Goal: Task Accomplishment & Management: Manage account settings

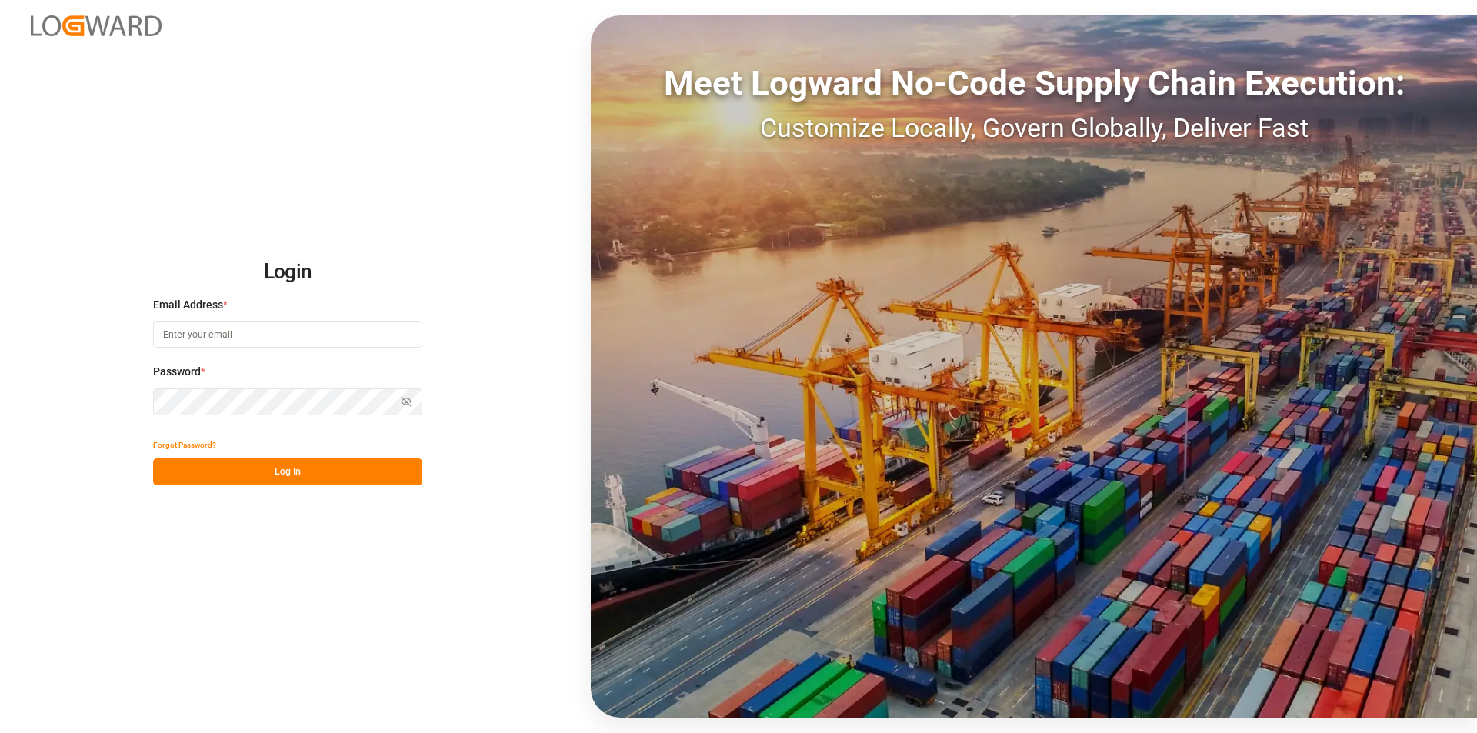
type input "[EMAIL_ADDRESS][DOMAIN_NAME]"
click at [228, 475] on button "Log In" at bounding box center [287, 471] width 269 height 27
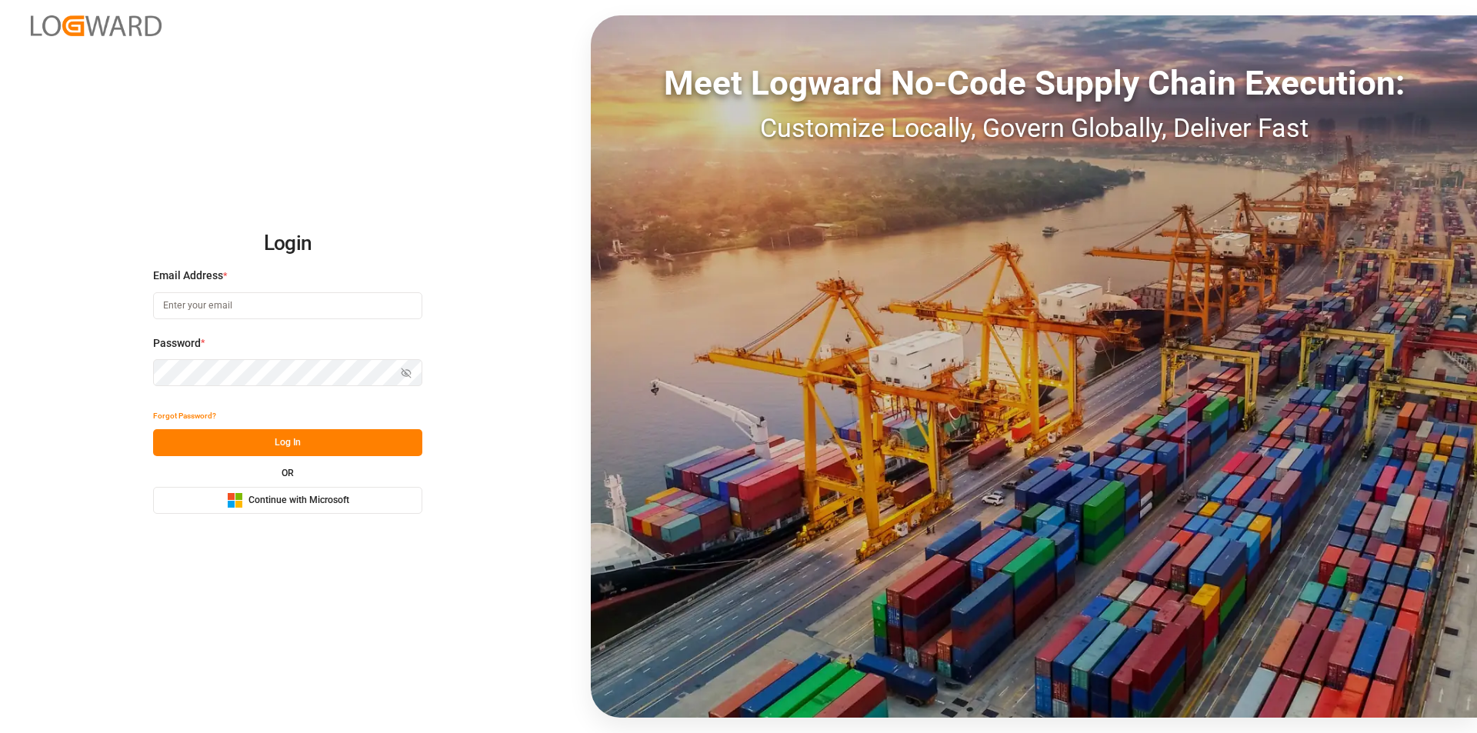
type input "[EMAIL_ADDRESS][DOMAIN_NAME]"
click at [231, 450] on button "Log In" at bounding box center [287, 442] width 269 height 27
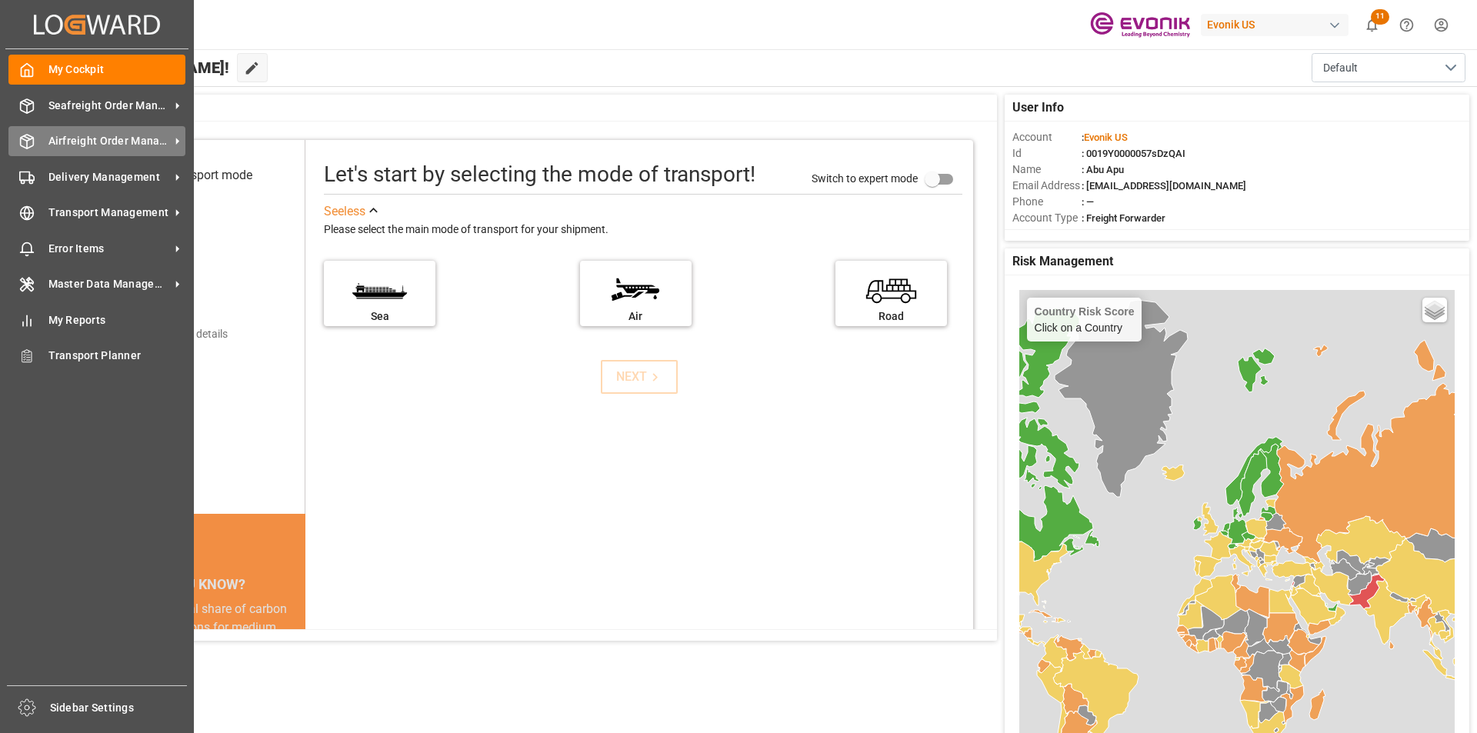
click at [82, 140] on span "Airfreight Order Management" at bounding box center [109, 141] width 122 height 16
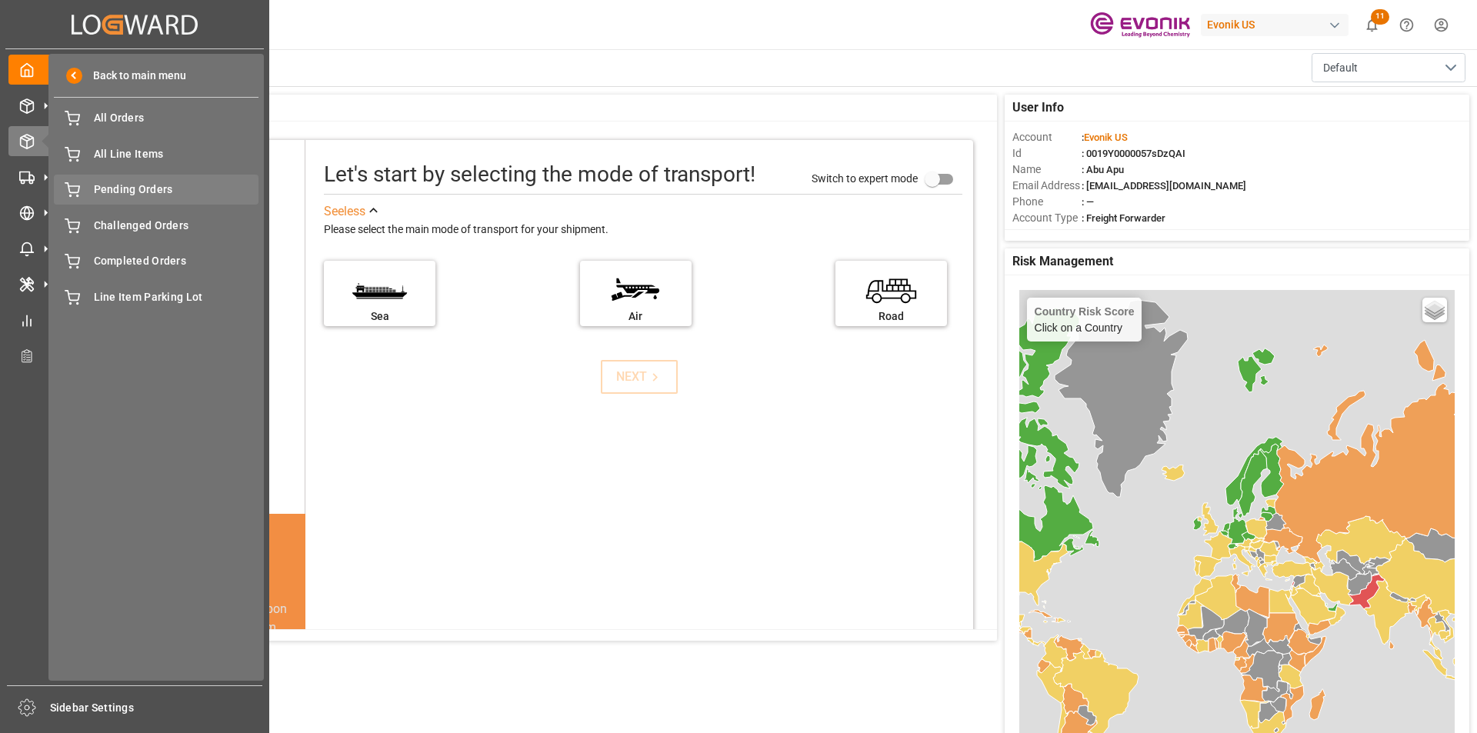
click at [132, 192] on span "Pending Orders" at bounding box center [176, 190] width 165 height 16
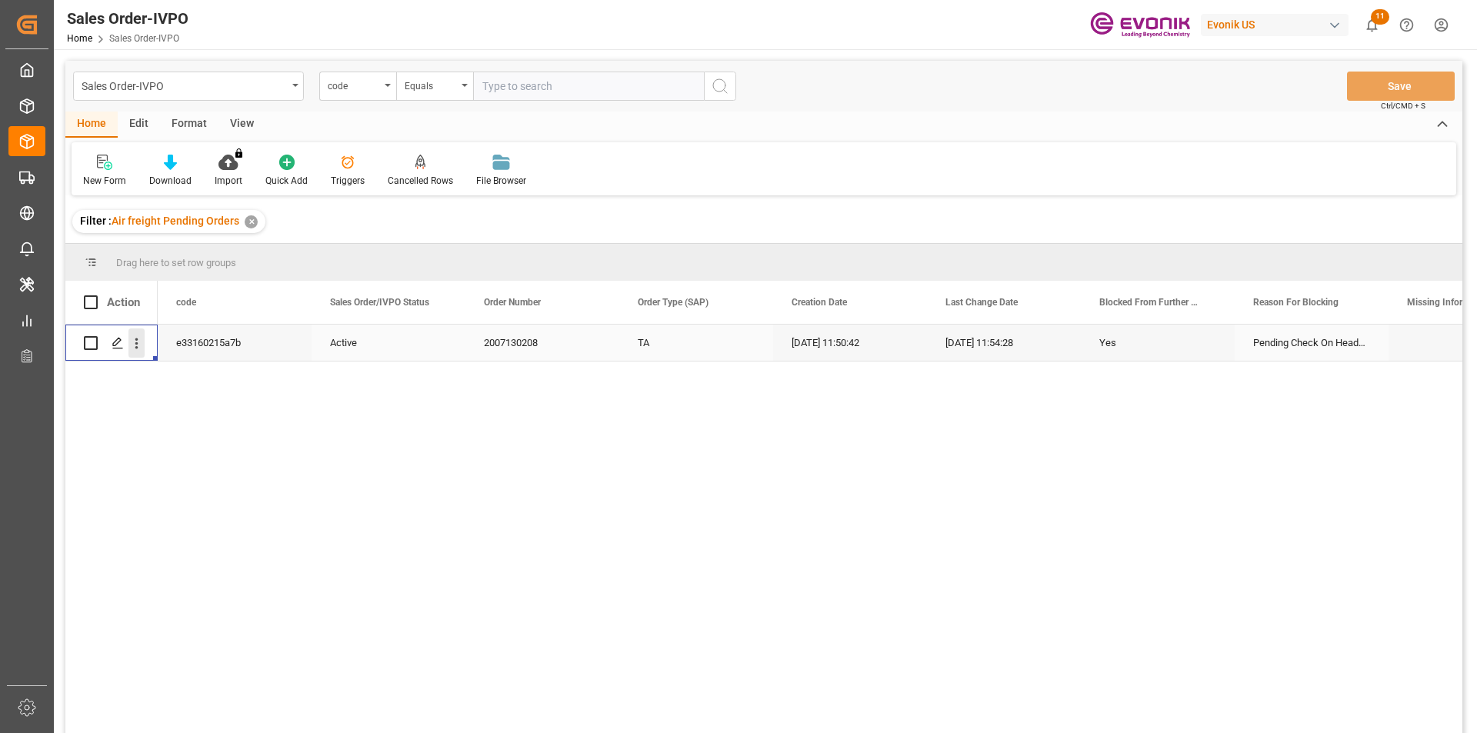
click at [138, 339] on icon "open menu" at bounding box center [136, 343] width 16 height 16
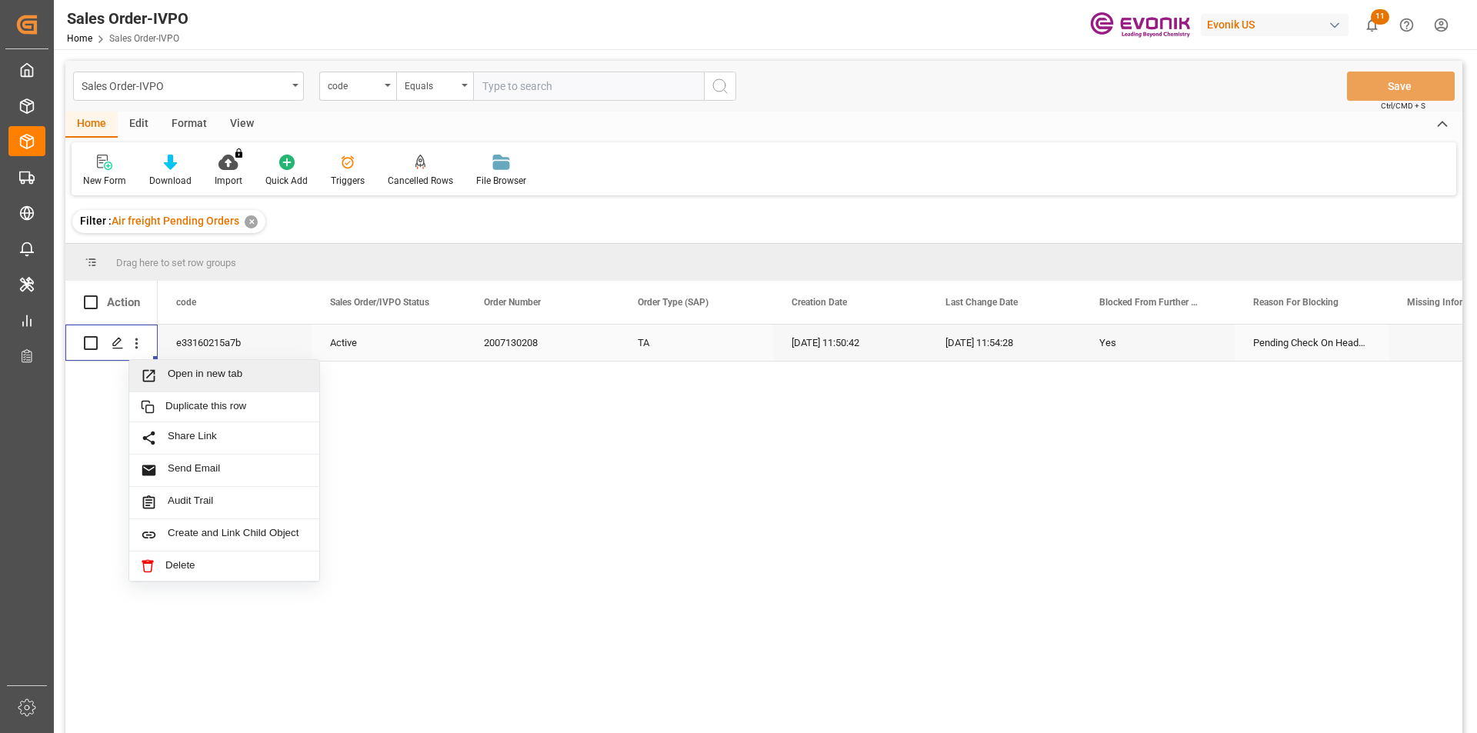
click at [186, 373] on span "Open in new tab" at bounding box center [238, 376] width 140 height 16
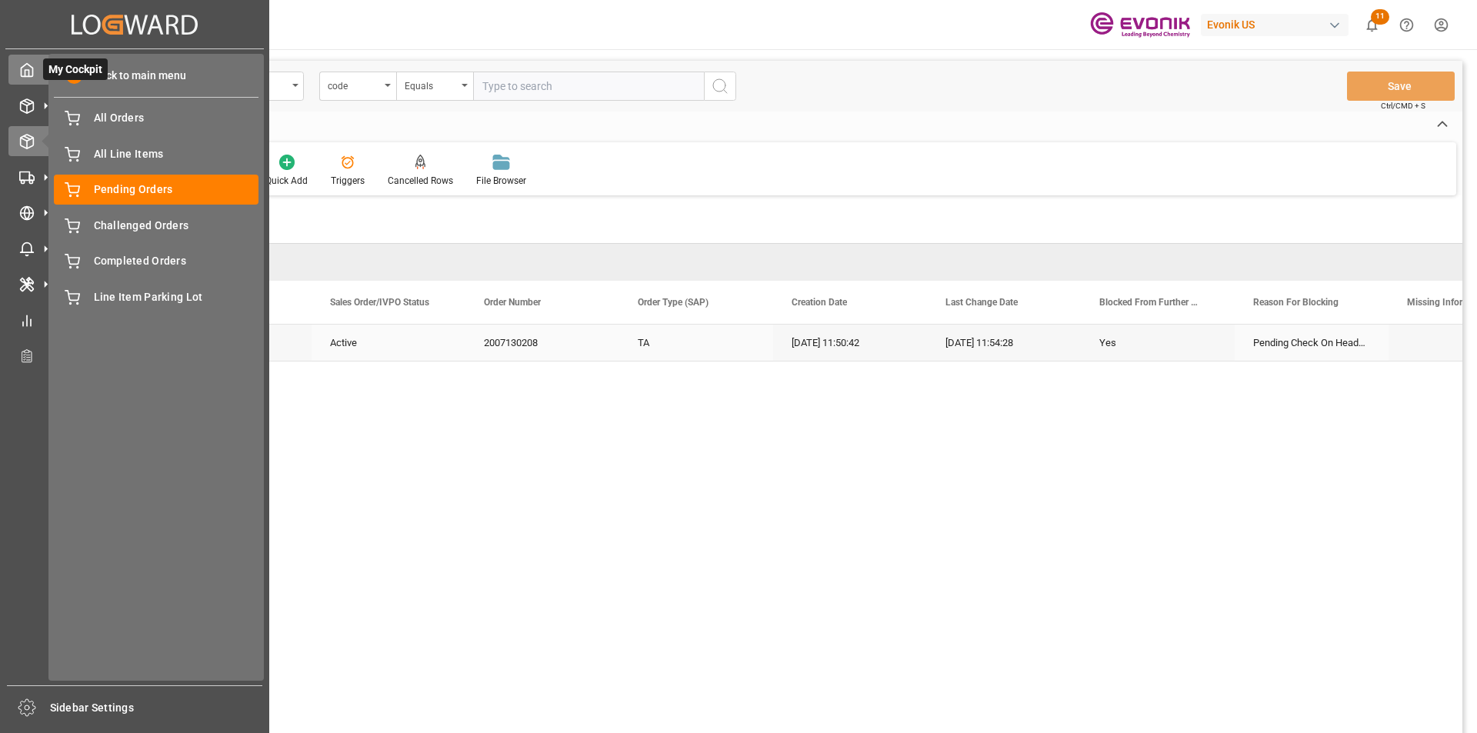
click at [27, 65] on icon at bounding box center [28, 70] width 12 height 13
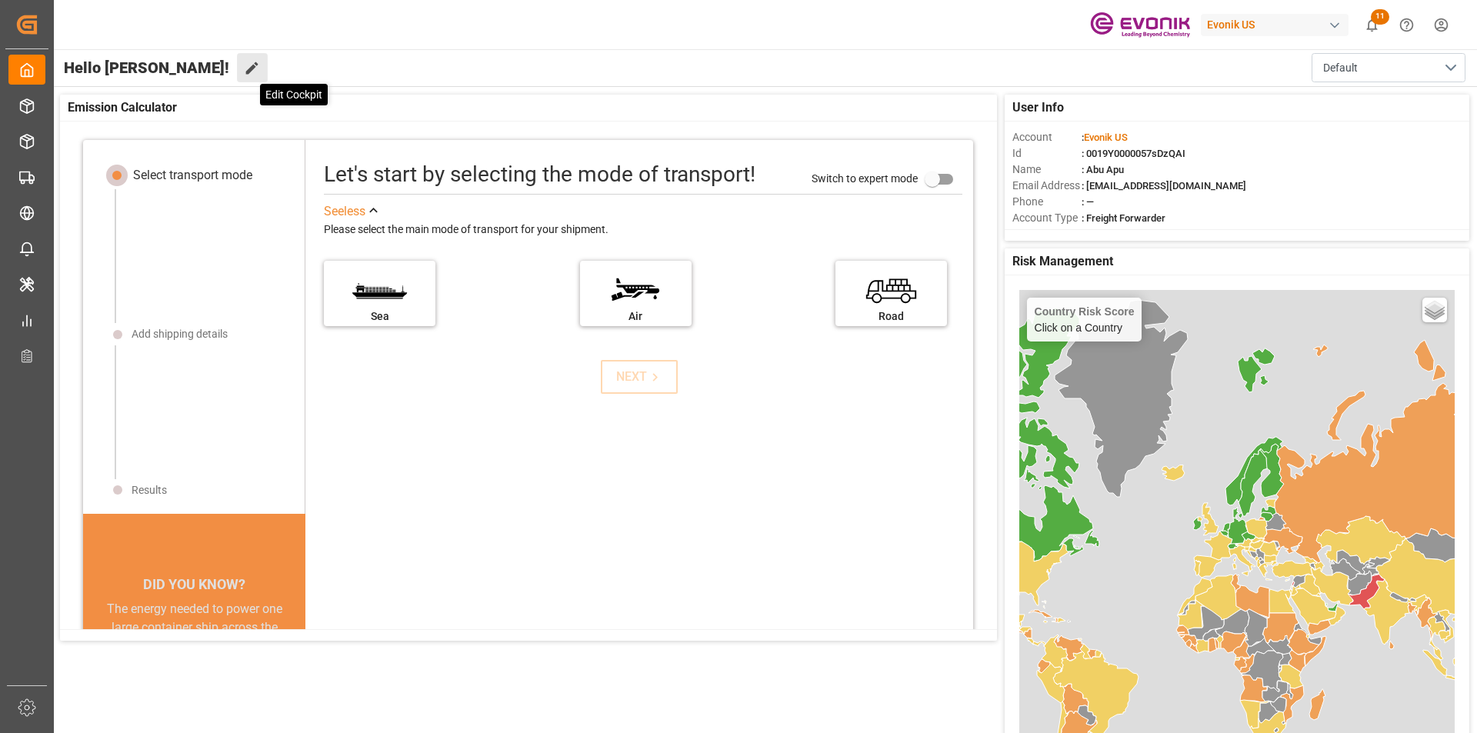
click at [246, 72] on icon at bounding box center [252, 68] width 12 height 12
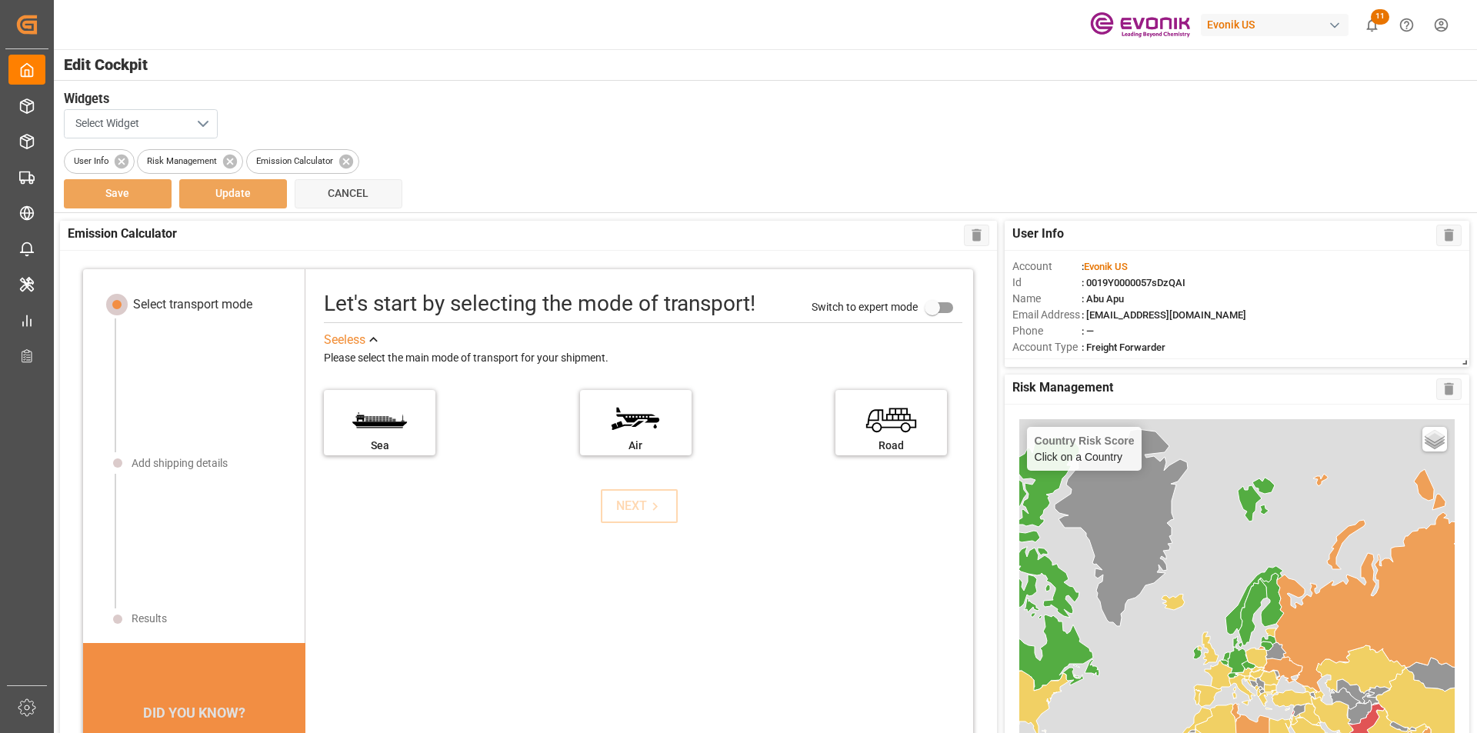
click at [201, 122] on button "Select Widget" at bounding box center [141, 123] width 154 height 29
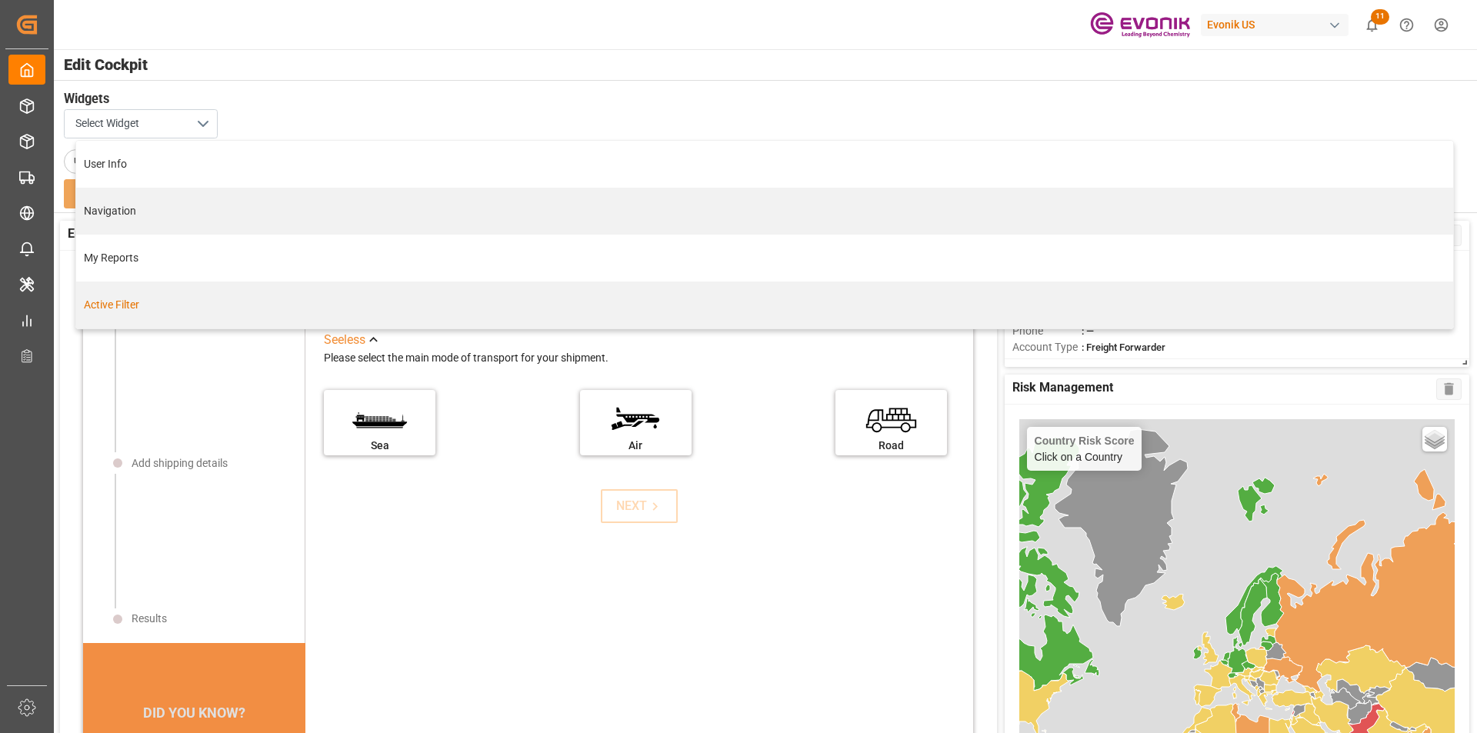
click at [120, 305] on div "Active Filter" at bounding box center [764, 305] width 1361 height 16
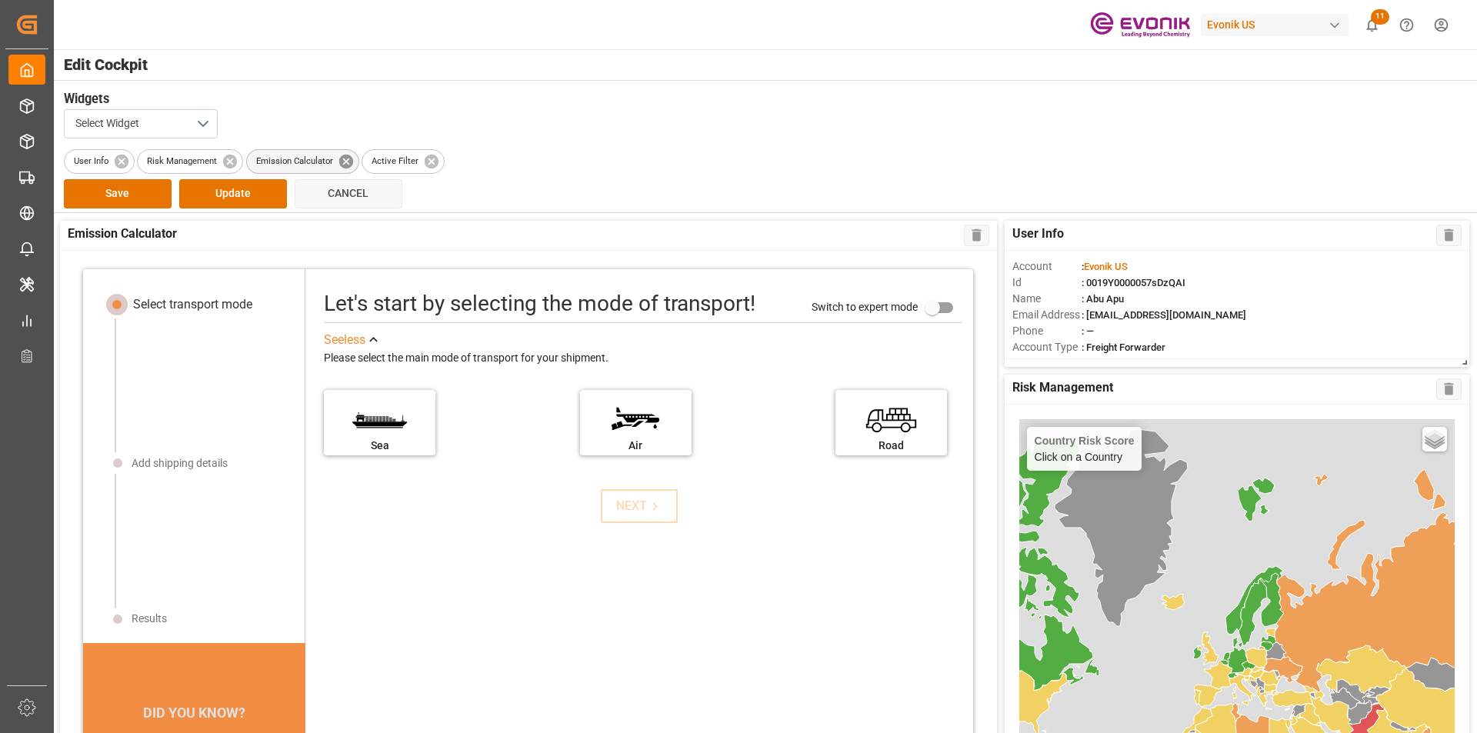
click at [345, 158] on icon at bounding box center [346, 161] width 17 height 17
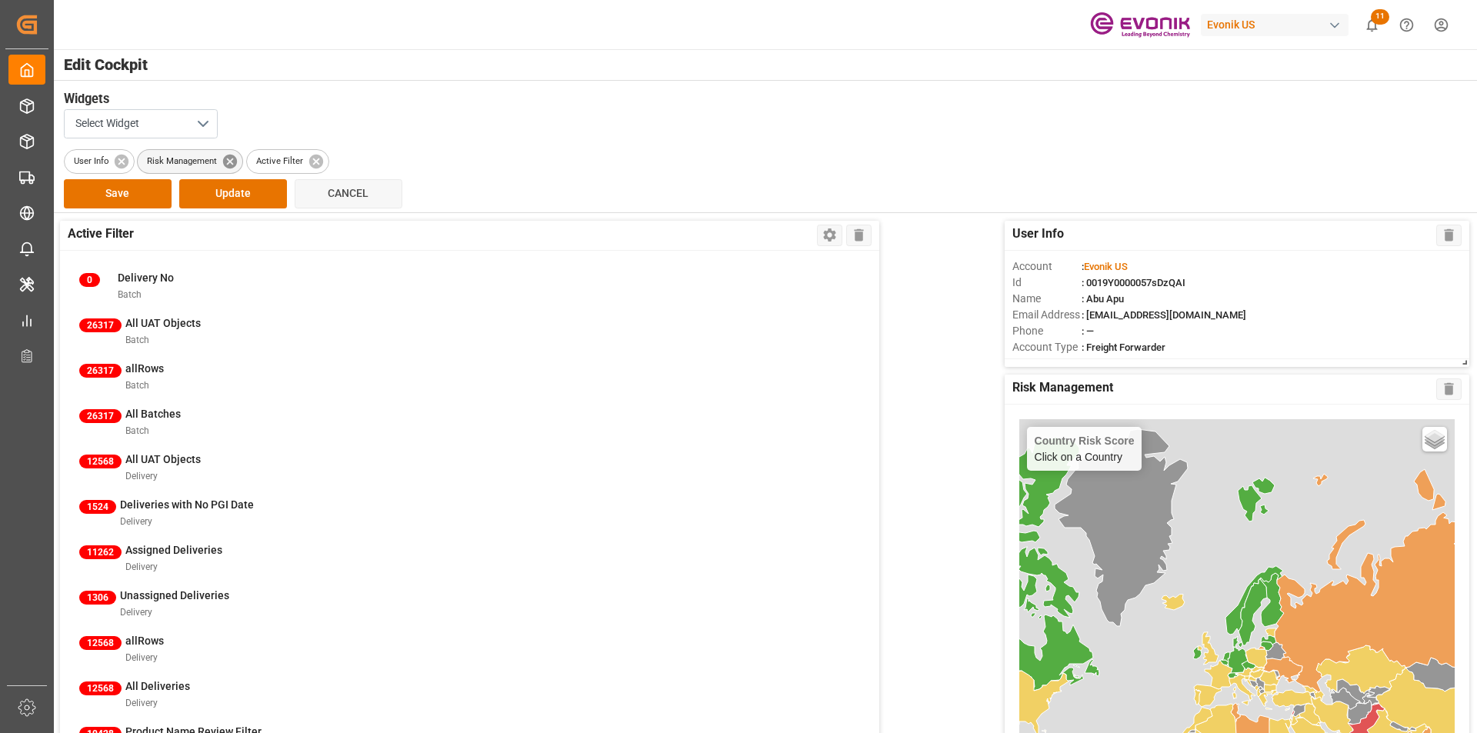
click at [229, 163] on icon at bounding box center [229, 161] width 17 height 17
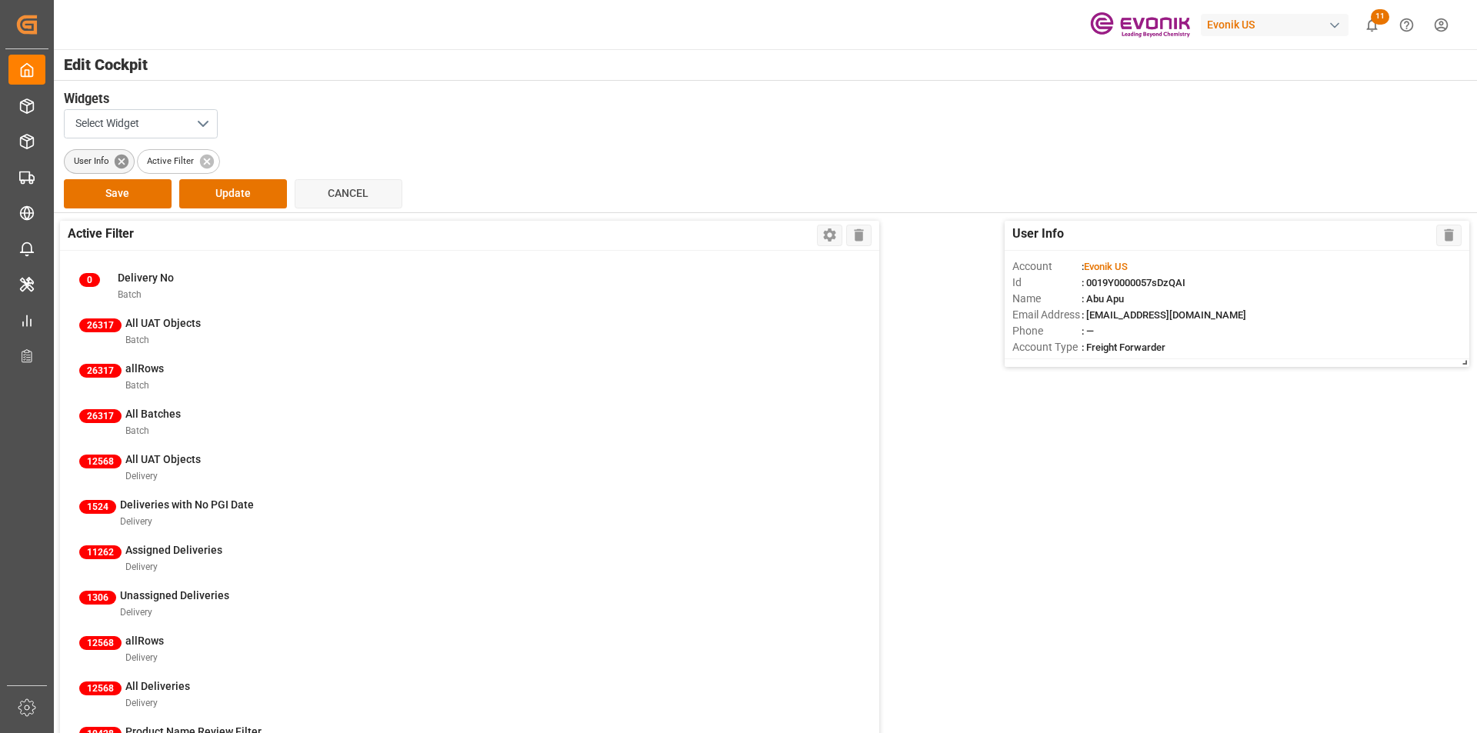
click at [118, 163] on icon at bounding box center [121, 161] width 14 height 14
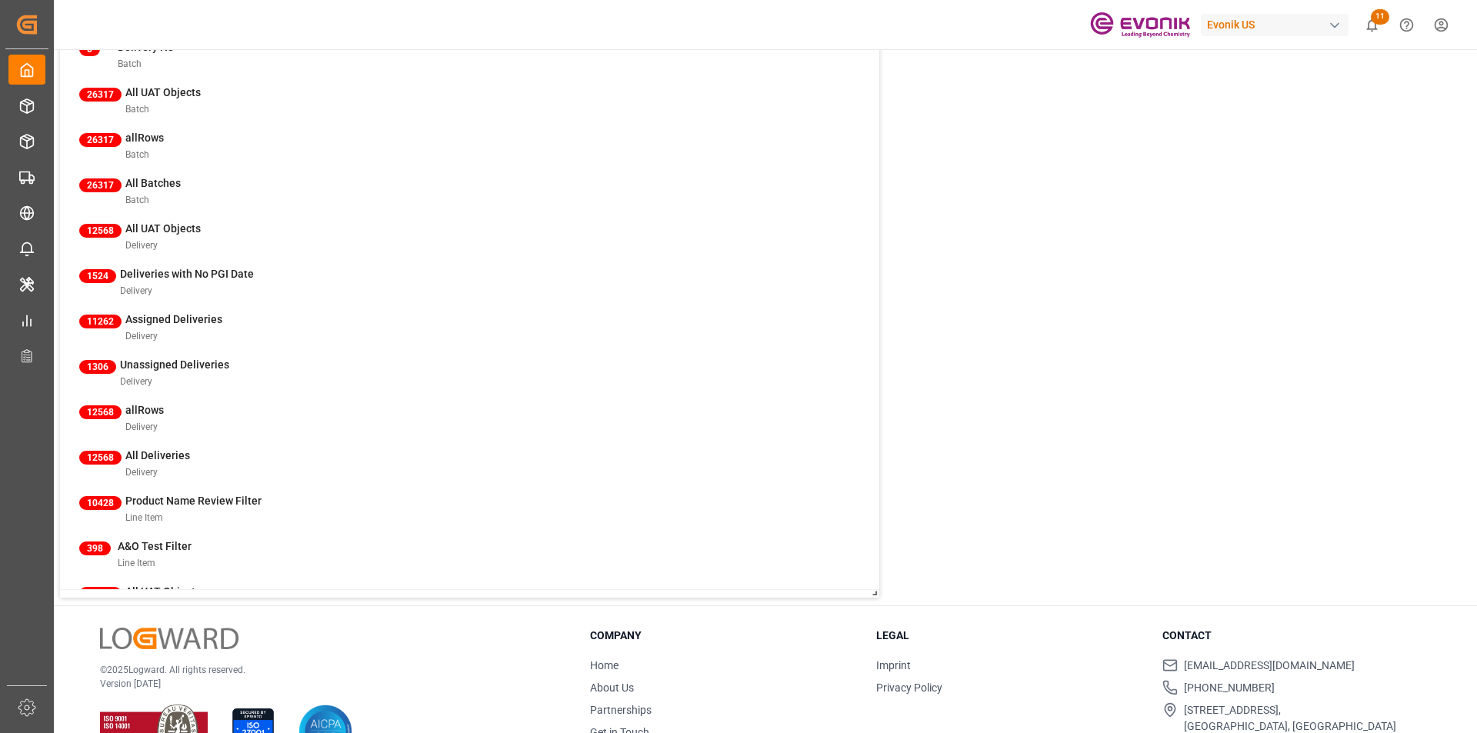
scroll to position [278, 0]
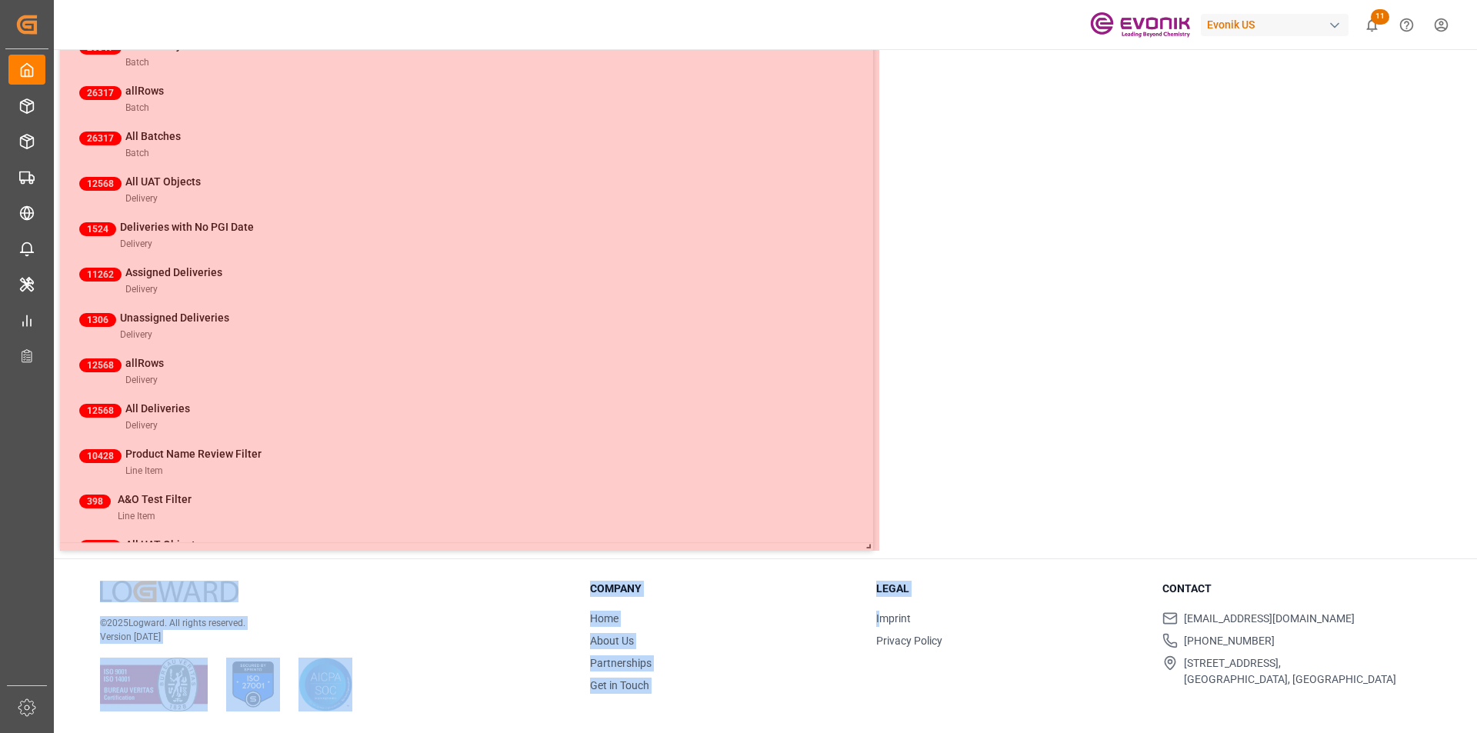
drag, startPoint x: 875, startPoint y: 546, endPoint x: 882, endPoint y: 612, distance: 66.5
click at [882, 612] on div "Edit Cockpit Widgets Select Widget Active Filter Save Update Cancel Active Filt…" at bounding box center [764, 252] width 1424 height 961
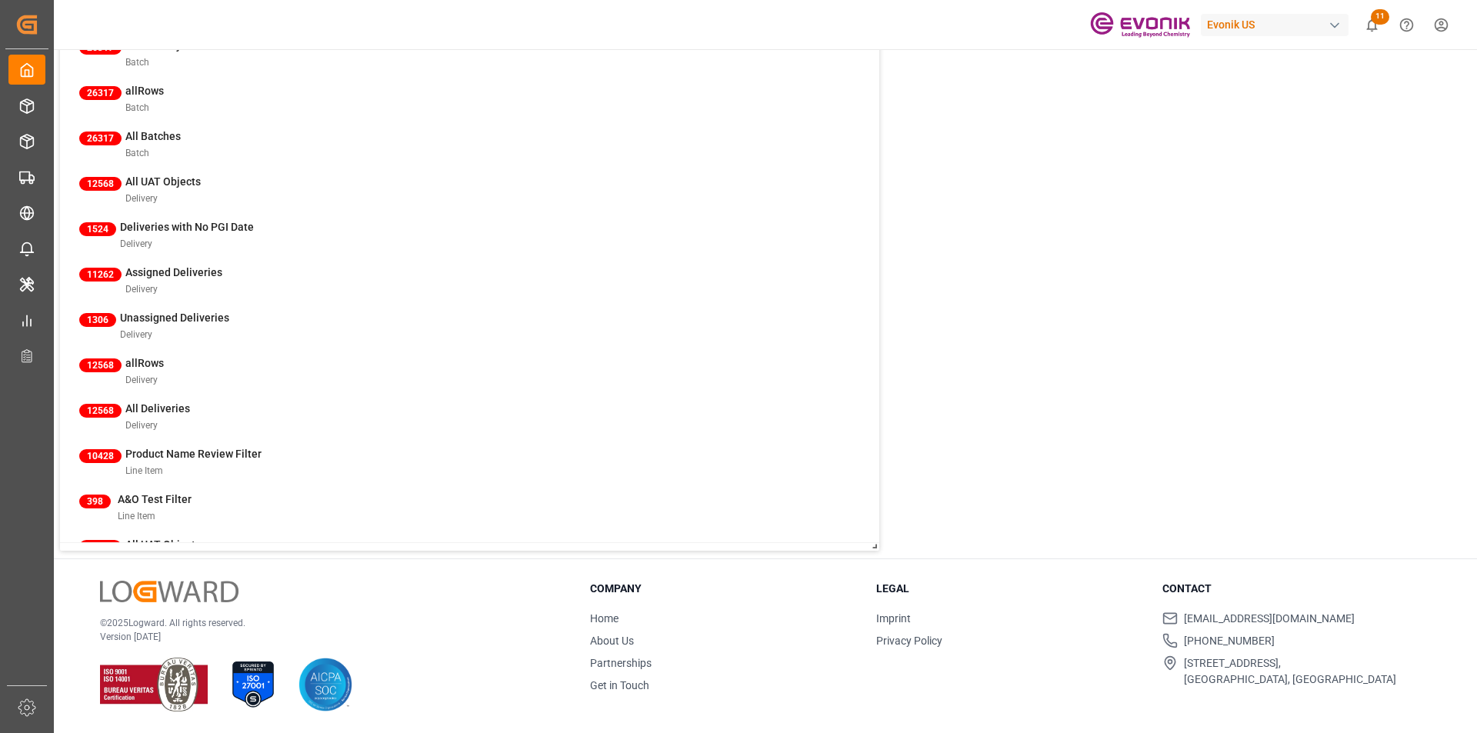
scroll to position [0, 0]
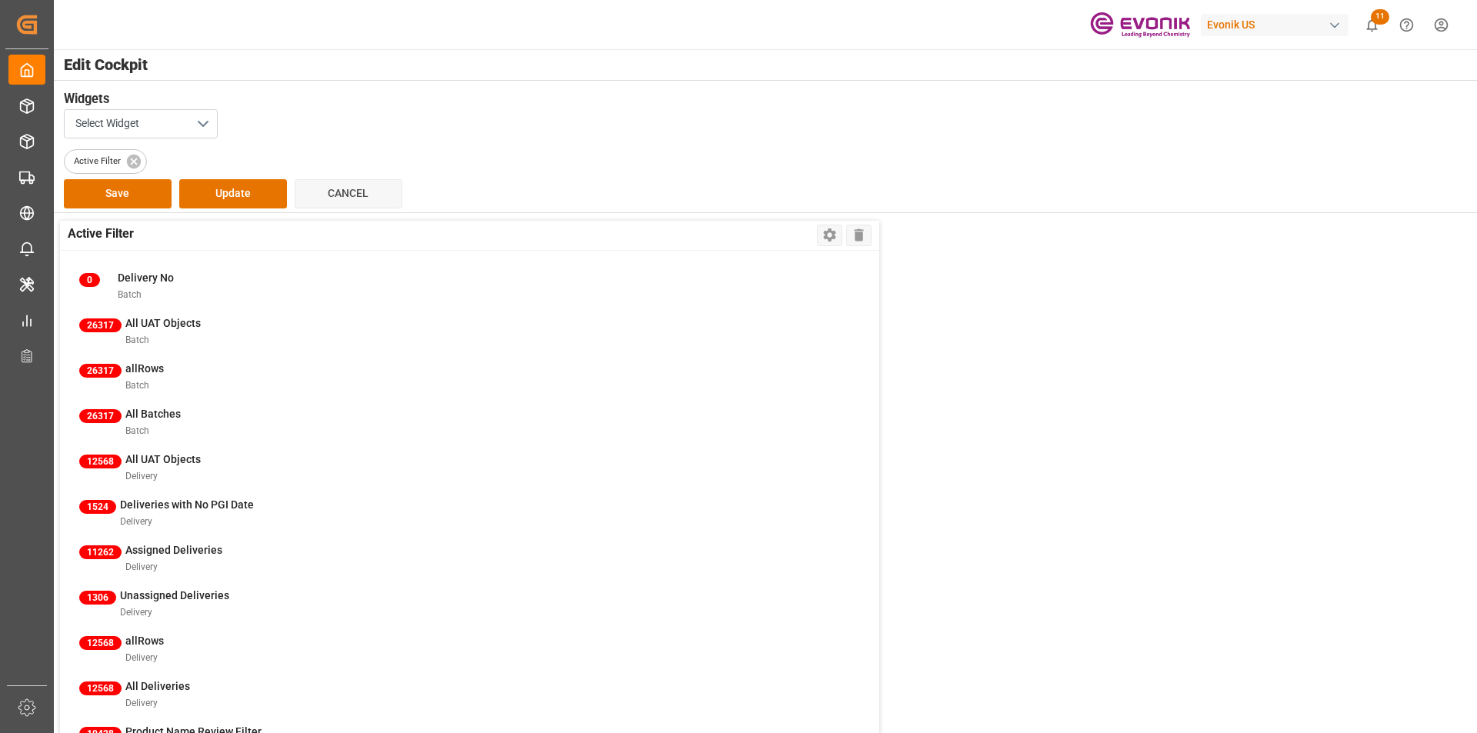
click at [163, 318] on div "0 Delivery No Batch 26317 All UAT Objects Batch 26317 allRows Batch 26317 All B…" at bounding box center [469, 535] width 819 height 569
click at [115, 374] on div "0 Delivery No Batch 26317 All UAT Objects Batch 26317 allRows Batch 26317 All B…" at bounding box center [469, 535] width 819 height 569
click at [240, 201] on button "Update" at bounding box center [233, 193] width 108 height 29
click at [831, 234] on icon at bounding box center [829, 235] width 16 height 16
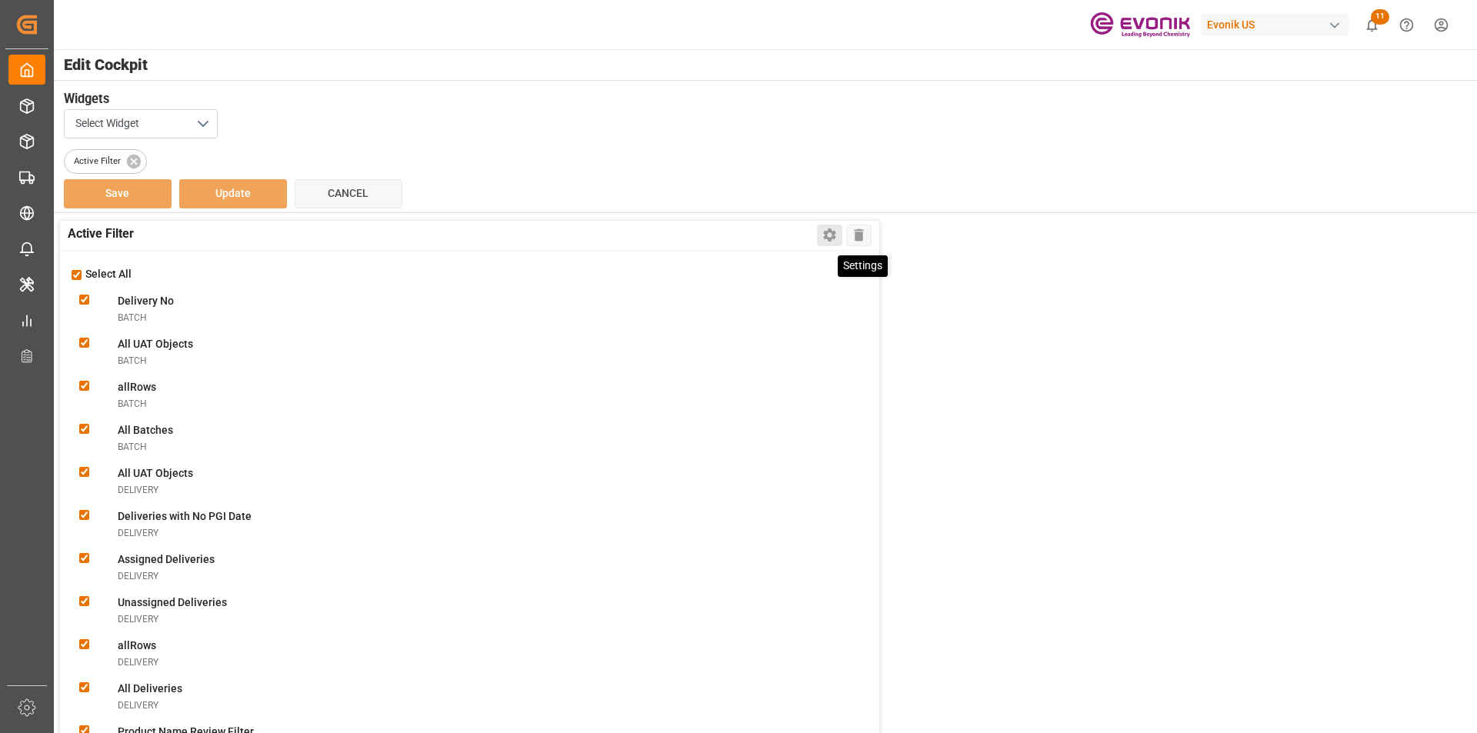
click at [828, 234] on icon at bounding box center [829, 235] width 16 height 16
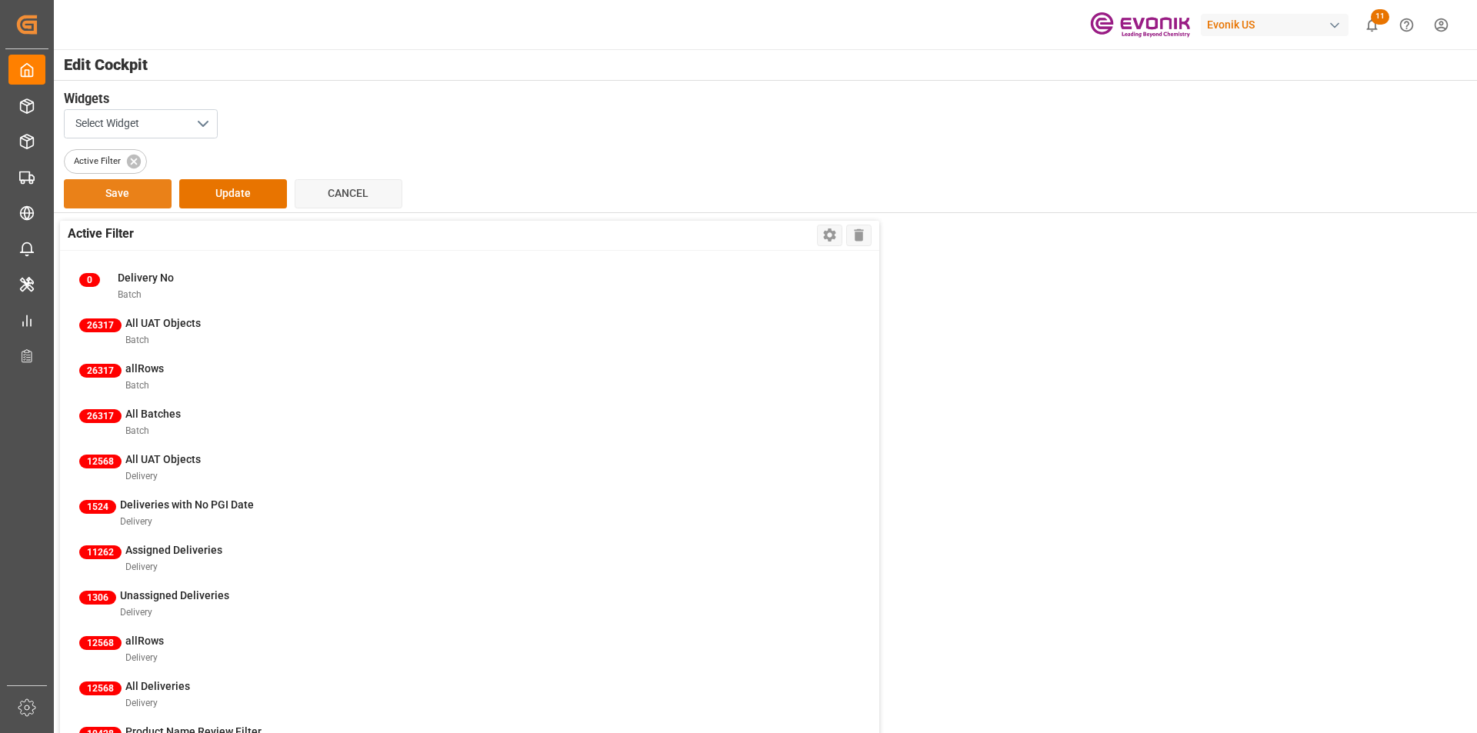
click at [155, 202] on button "Save" at bounding box center [118, 193] width 108 height 29
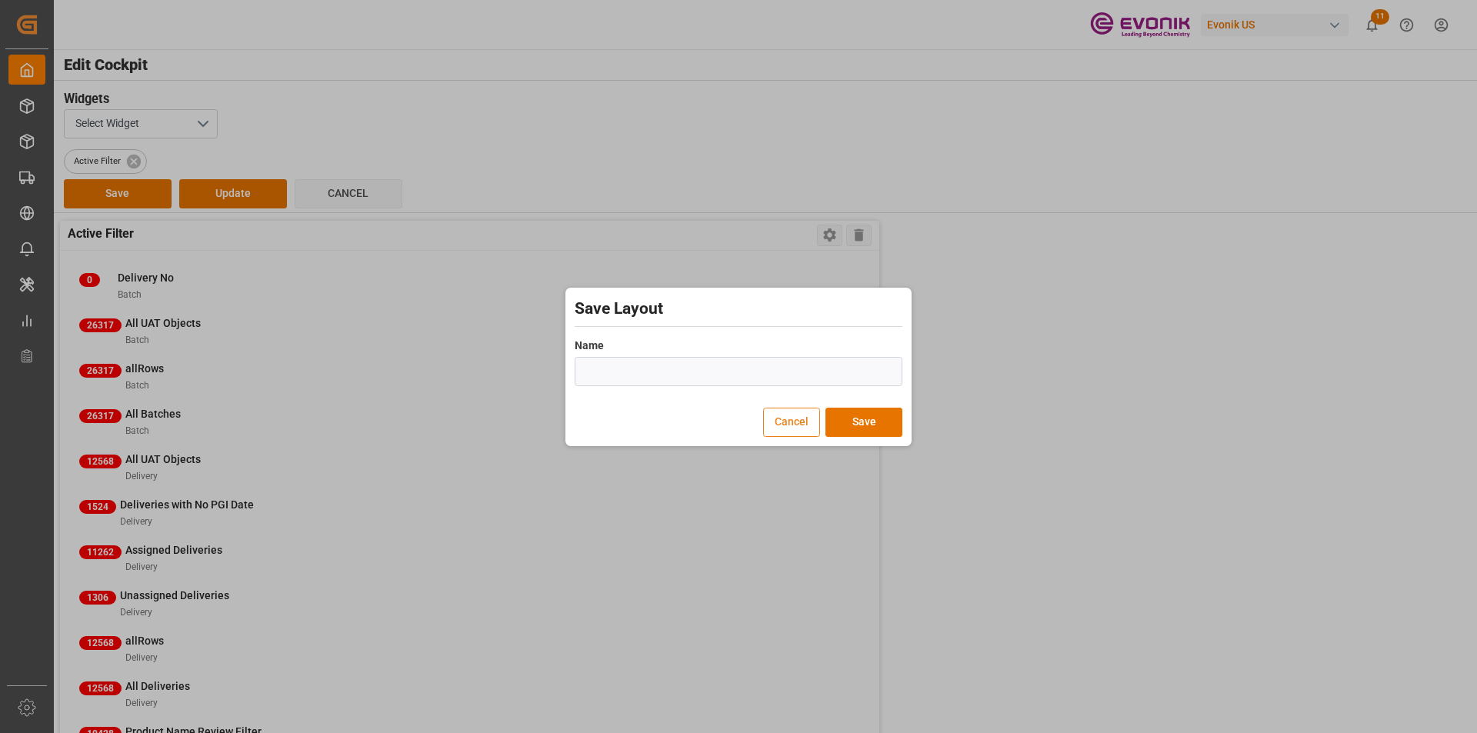
click at [788, 422] on button "Cancel" at bounding box center [791, 422] width 57 height 29
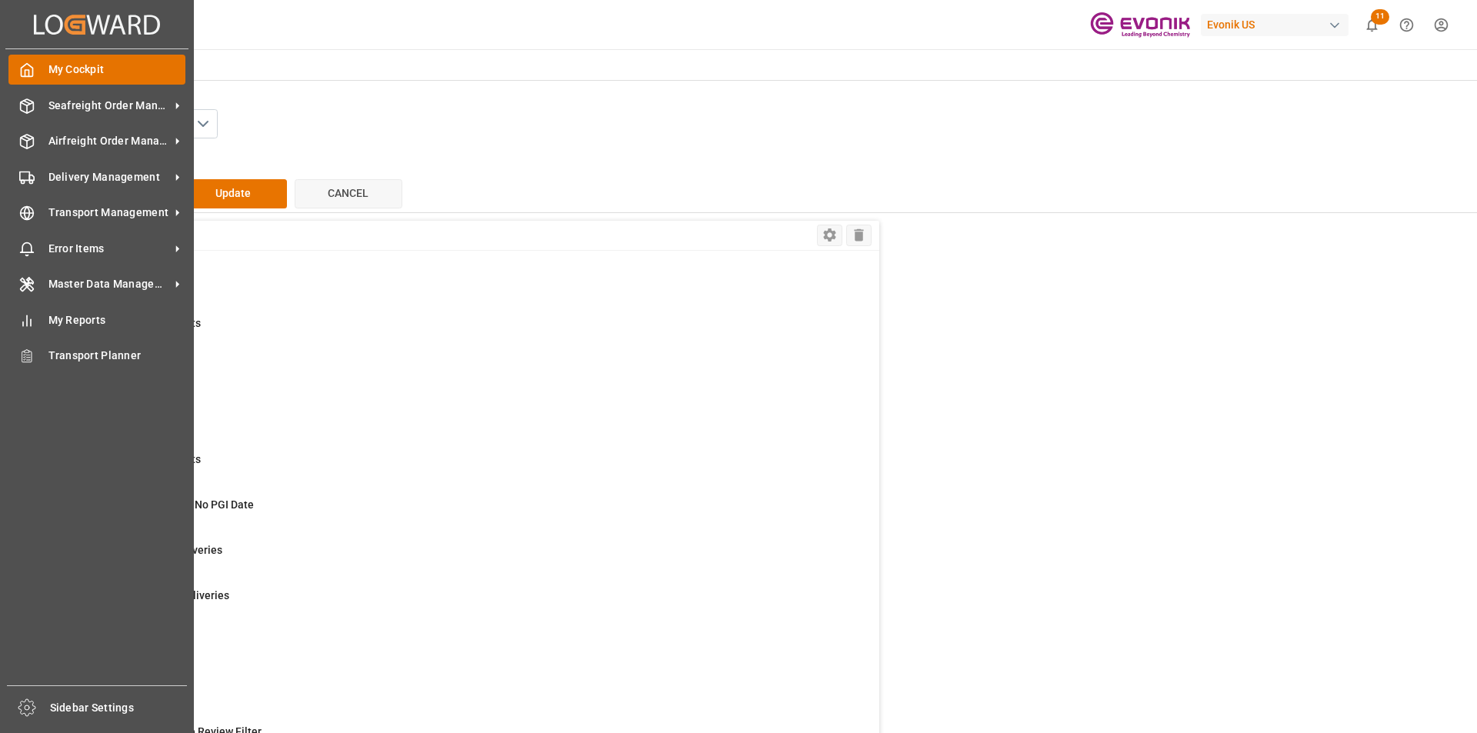
click at [33, 73] on icon at bounding box center [28, 70] width 12 height 13
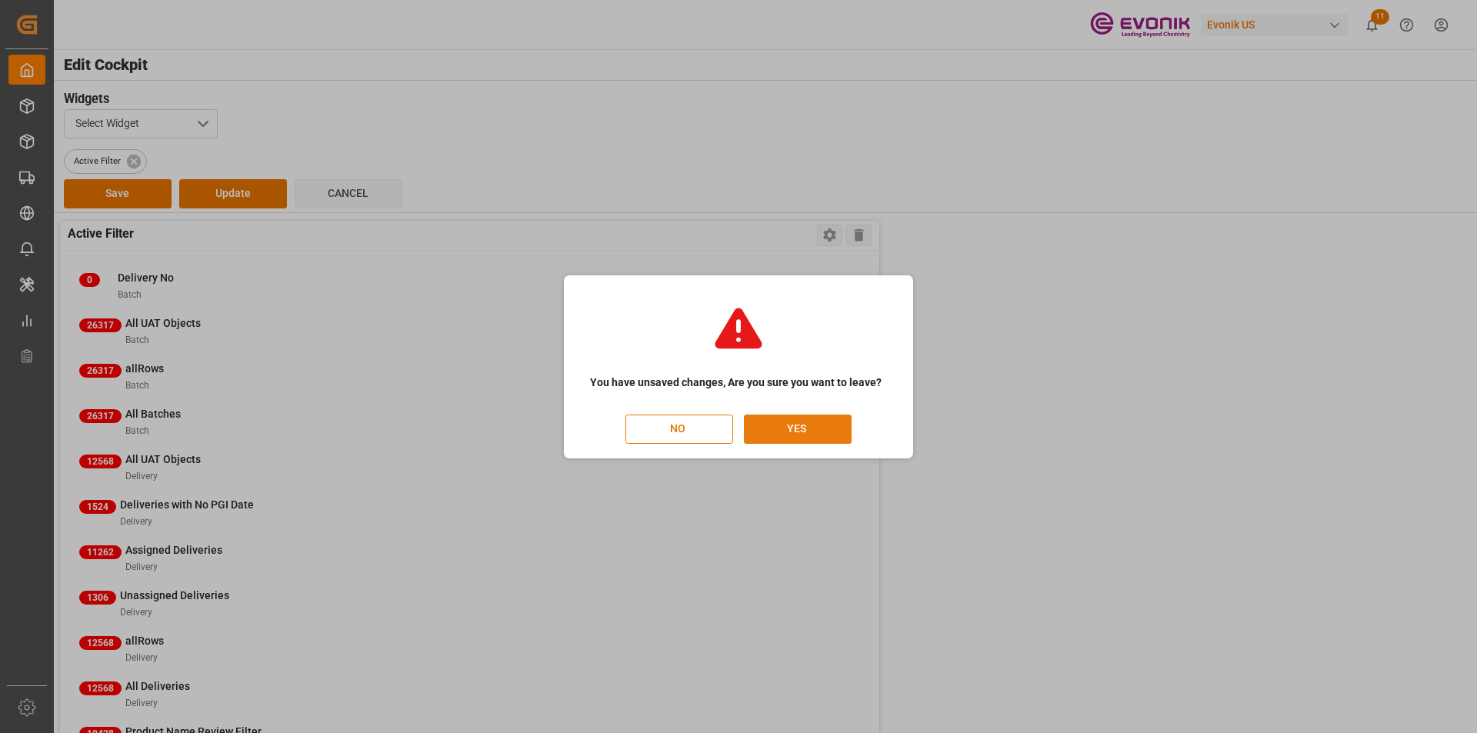
click at [831, 428] on button "YES" at bounding box center [798, 429] width 108 height 29
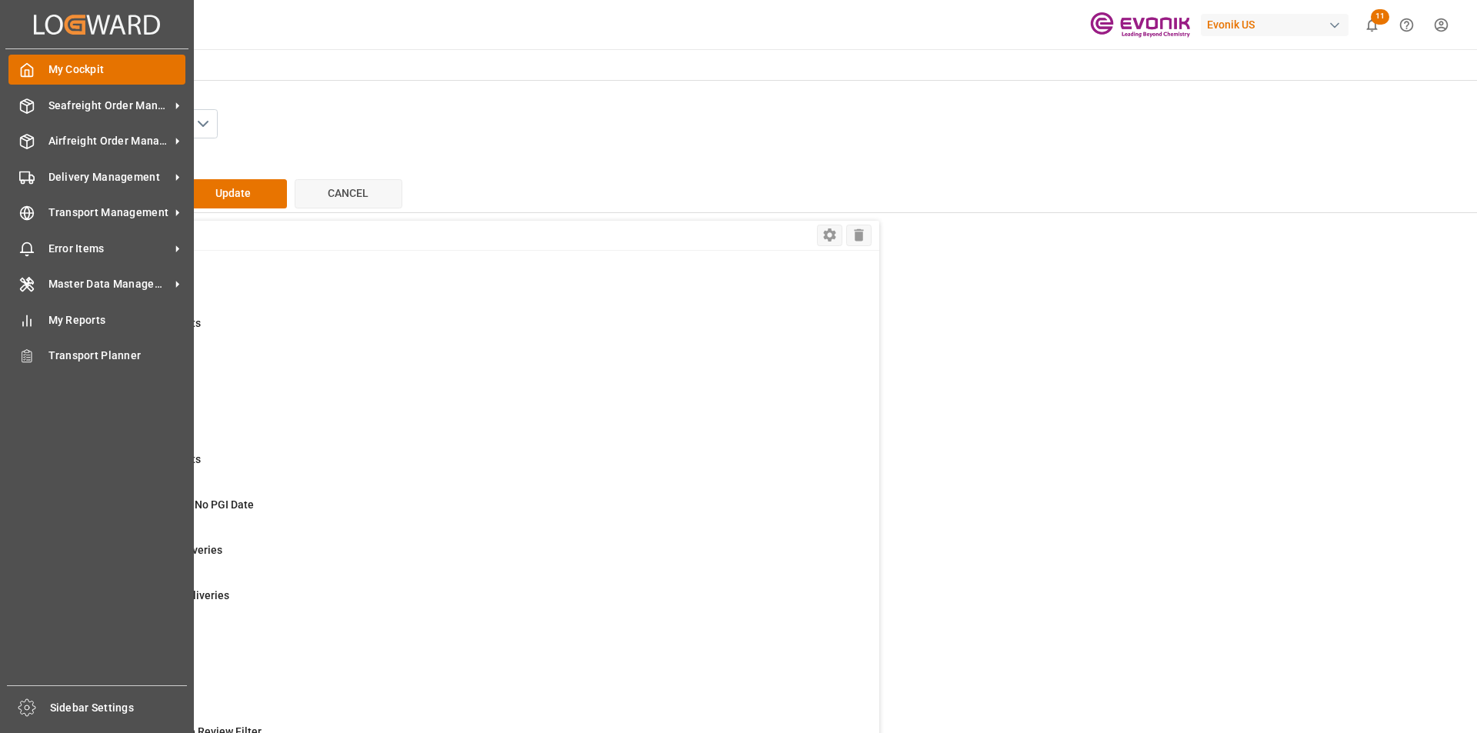
click at [45, 65] on div "My Cockpit My Cockpit" at bounding box center [96, 70] width 177 height 30
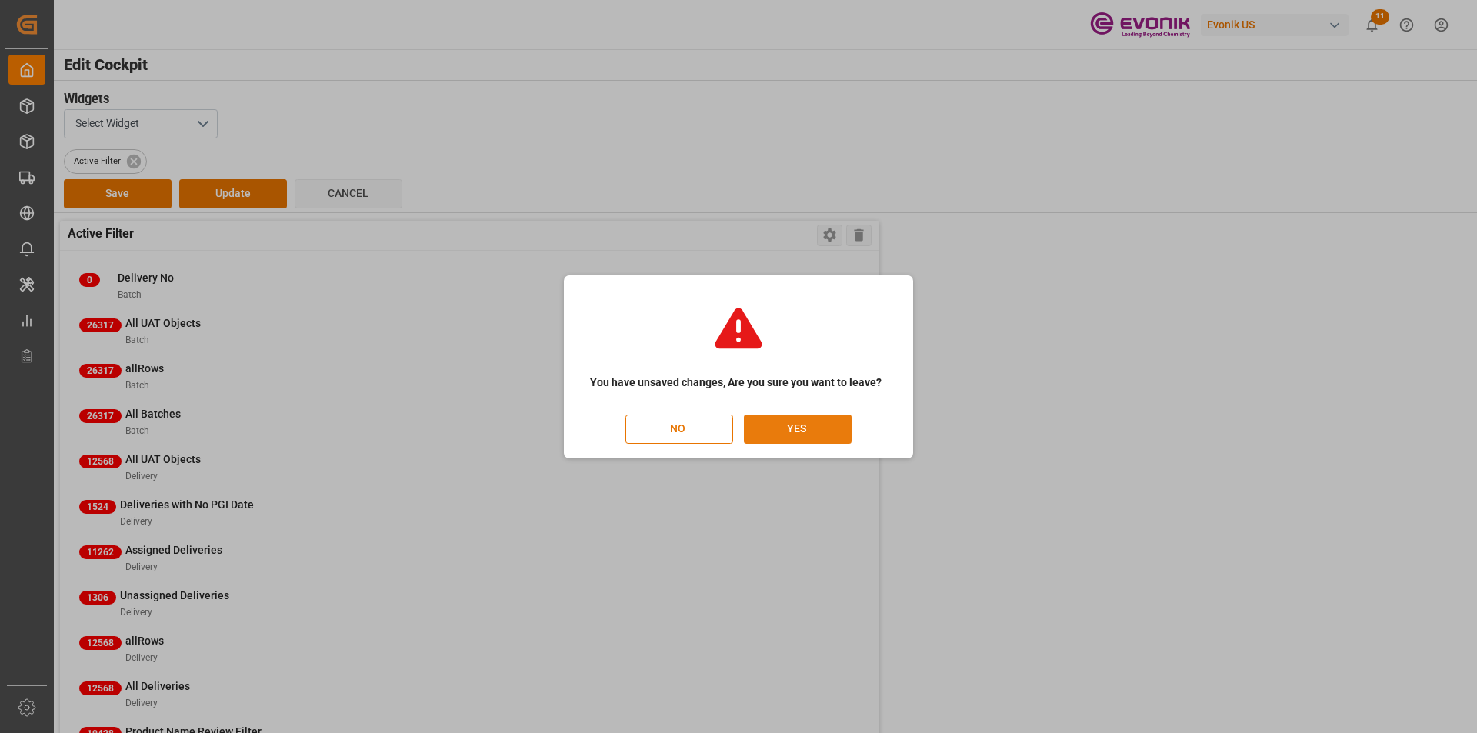
click at [784, 426] on button "YES" at bounding box center [798, 429] width 108 height 29
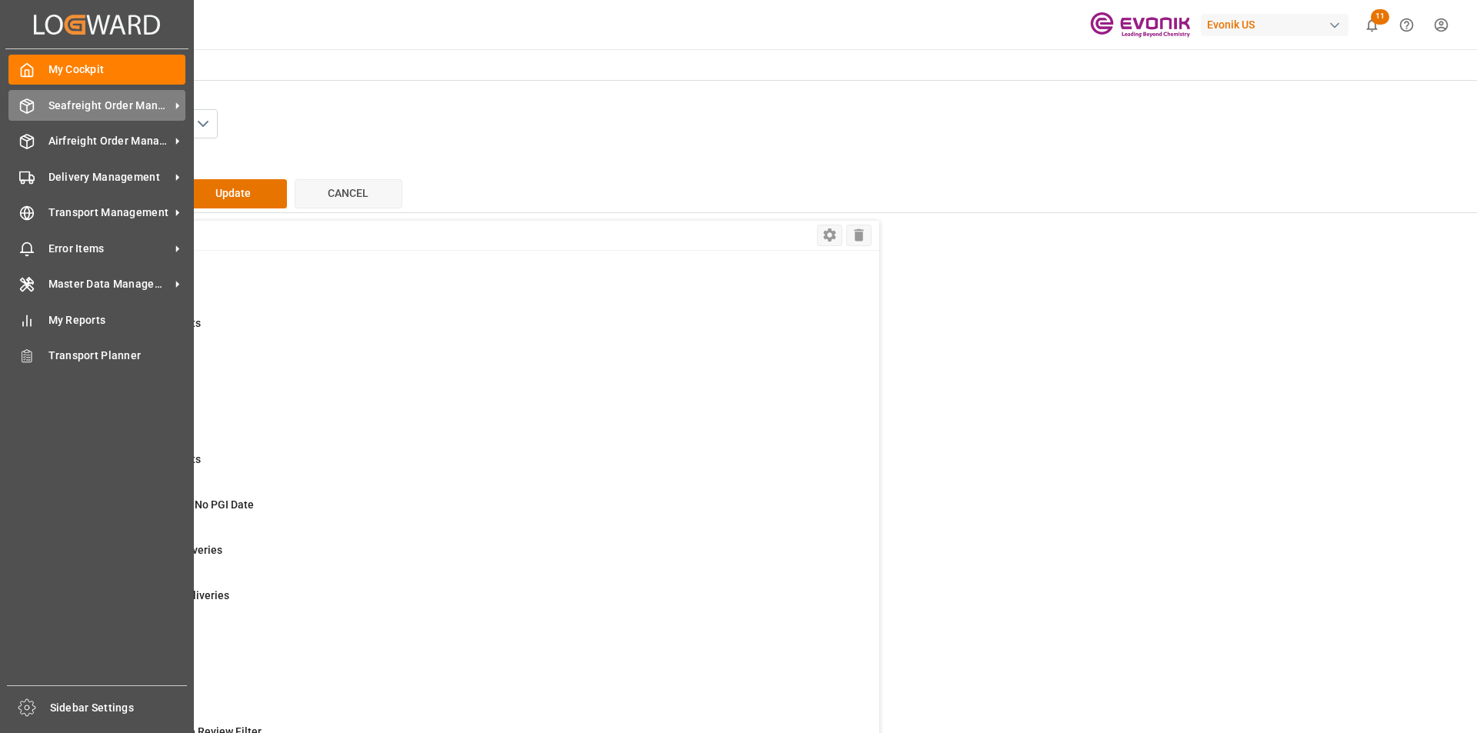
click at [57, 108] on span "Seafreight Order Management" at bounding box center [109, 106] width 122 height 16
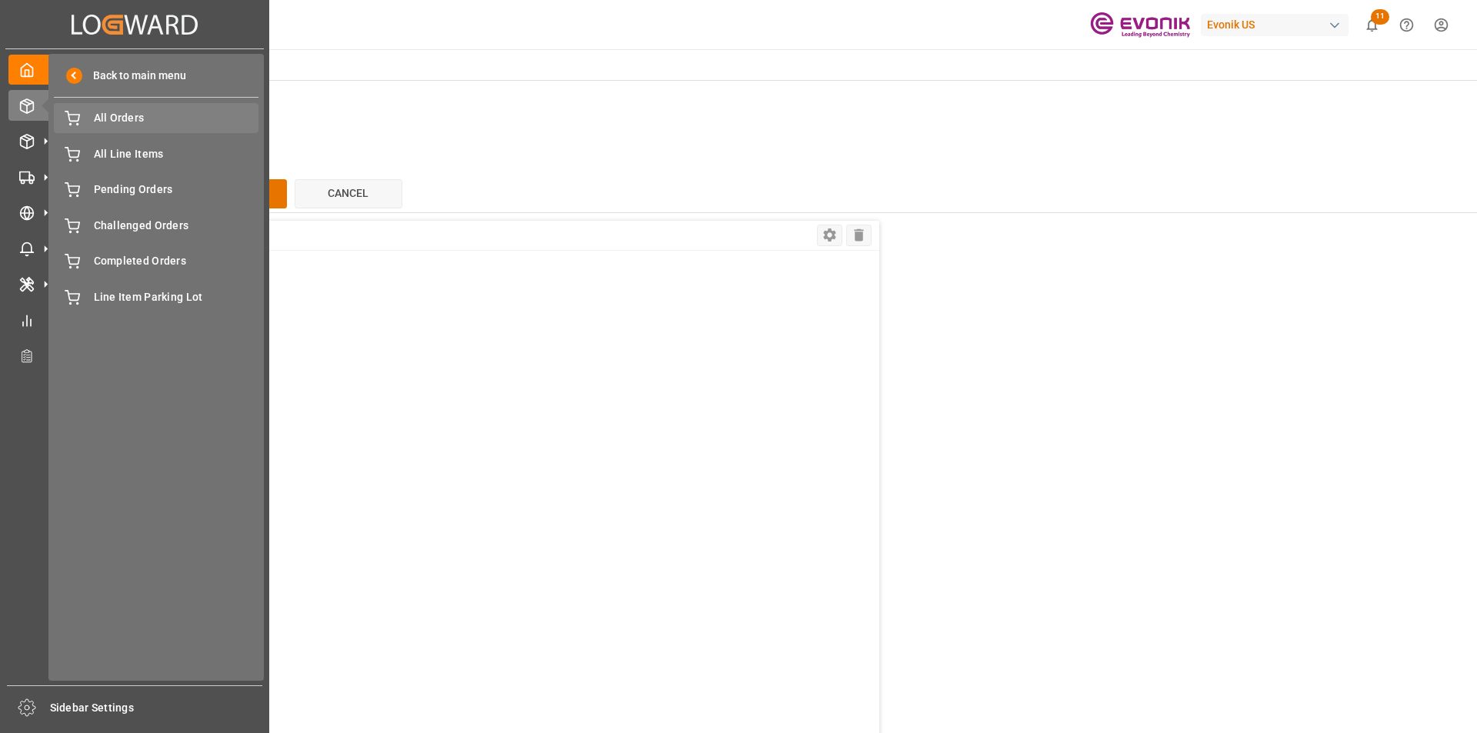
click at [119, 118] on span "All Orders" at bounding box center [176, 118] width 165 height 16
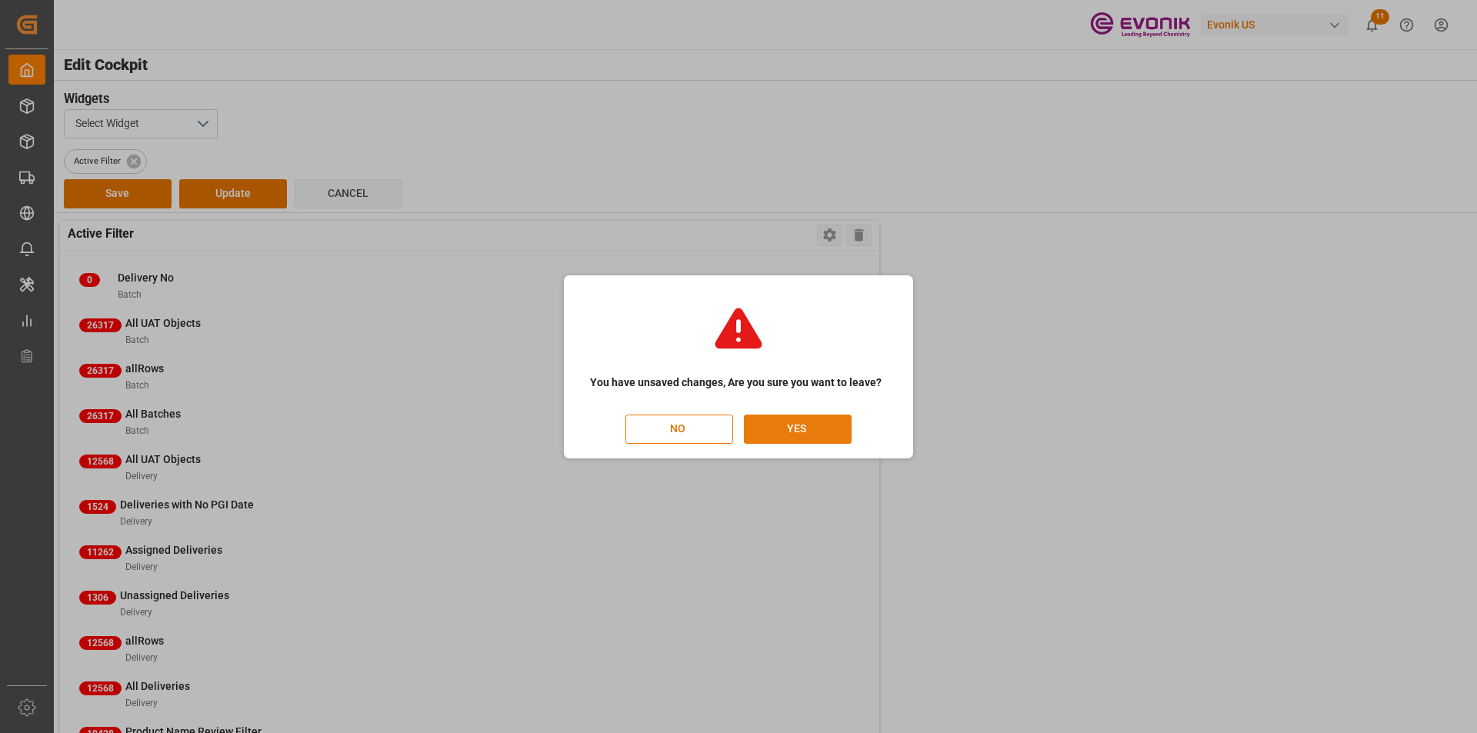
click at [787, 432] on button "YES" at bounding box center [798, 429] width 108 height 29
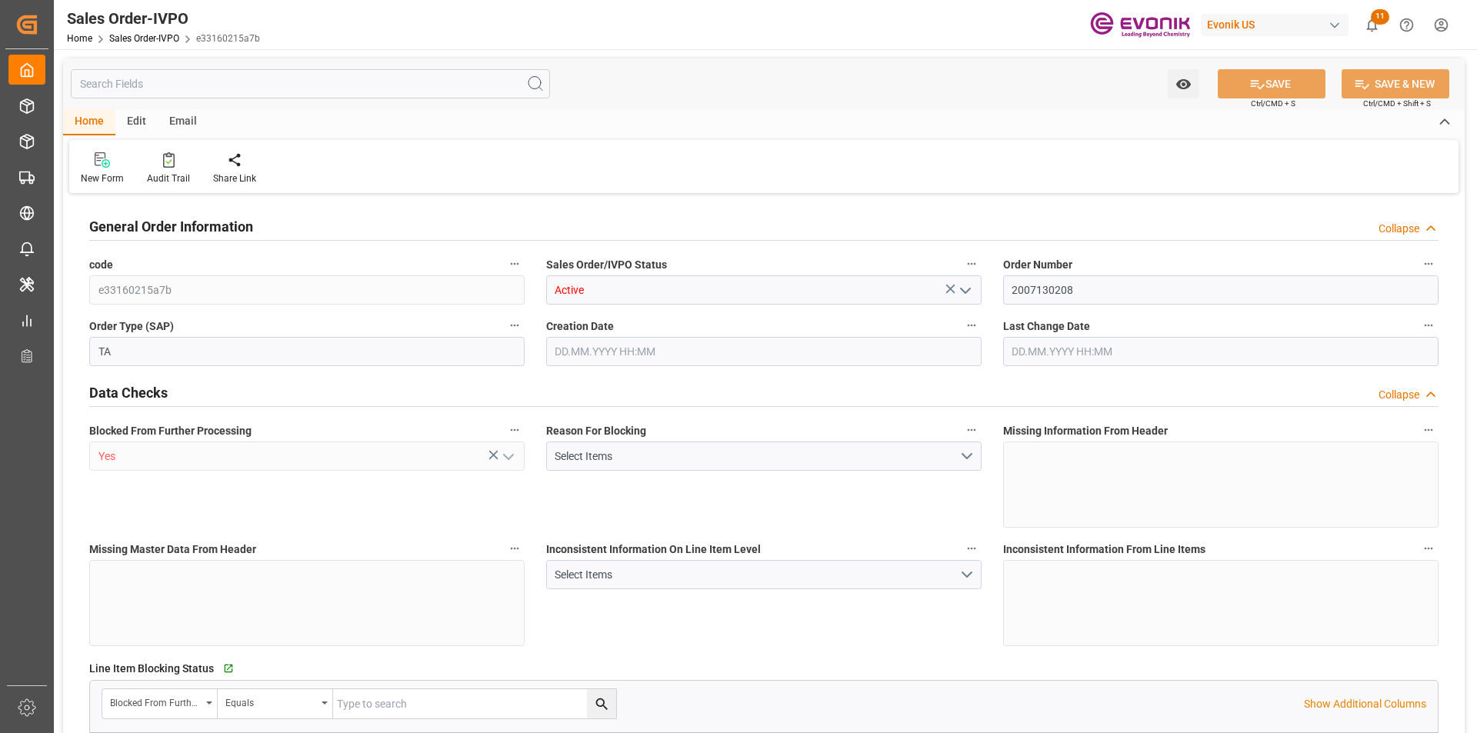
type input "AUSYD"
type input "7119.75"
type input "1"
type input "455.4"
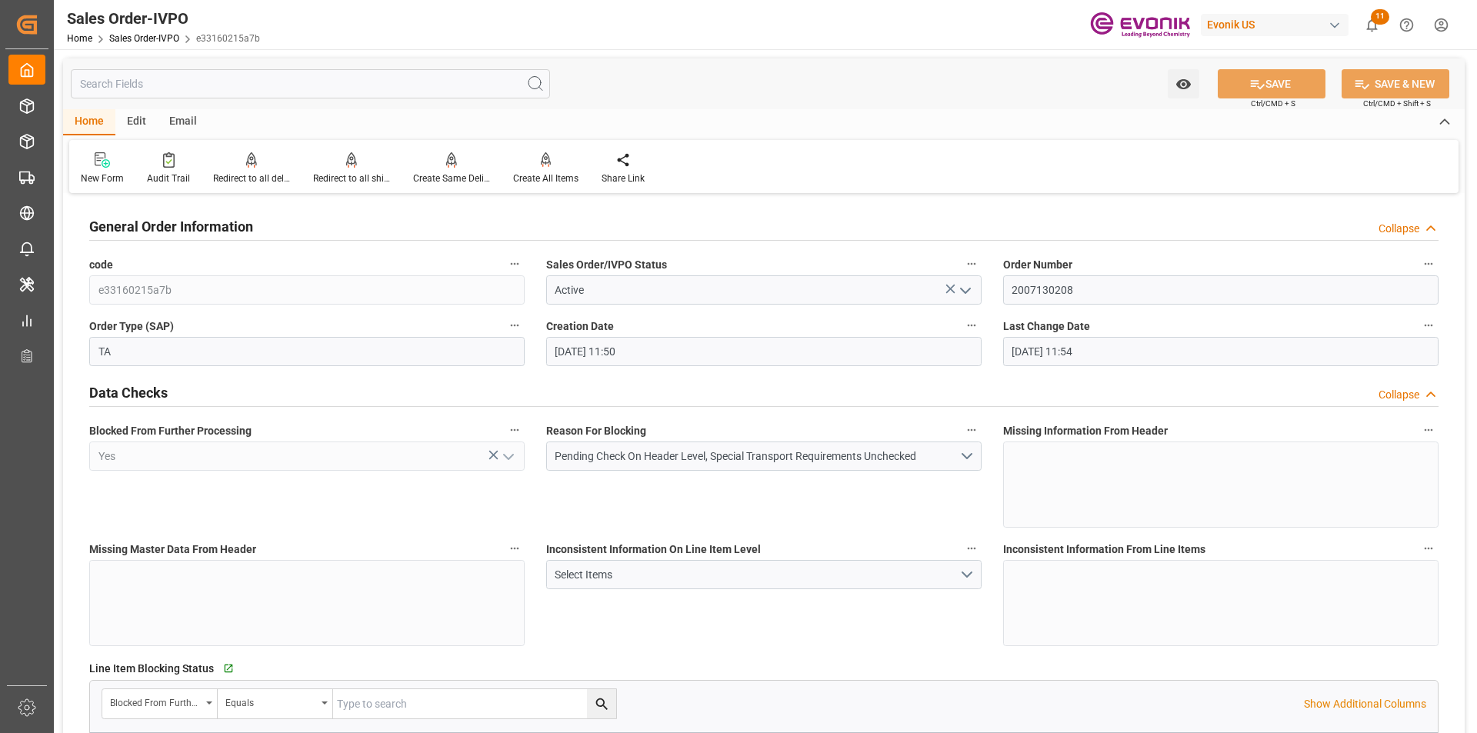
type input "26.08.2025 11:50"
type input "26.08.2025 11:54"
click at [1050, 292] on input "2007130208" at bounding box center [1220, 289] width 435 height 29
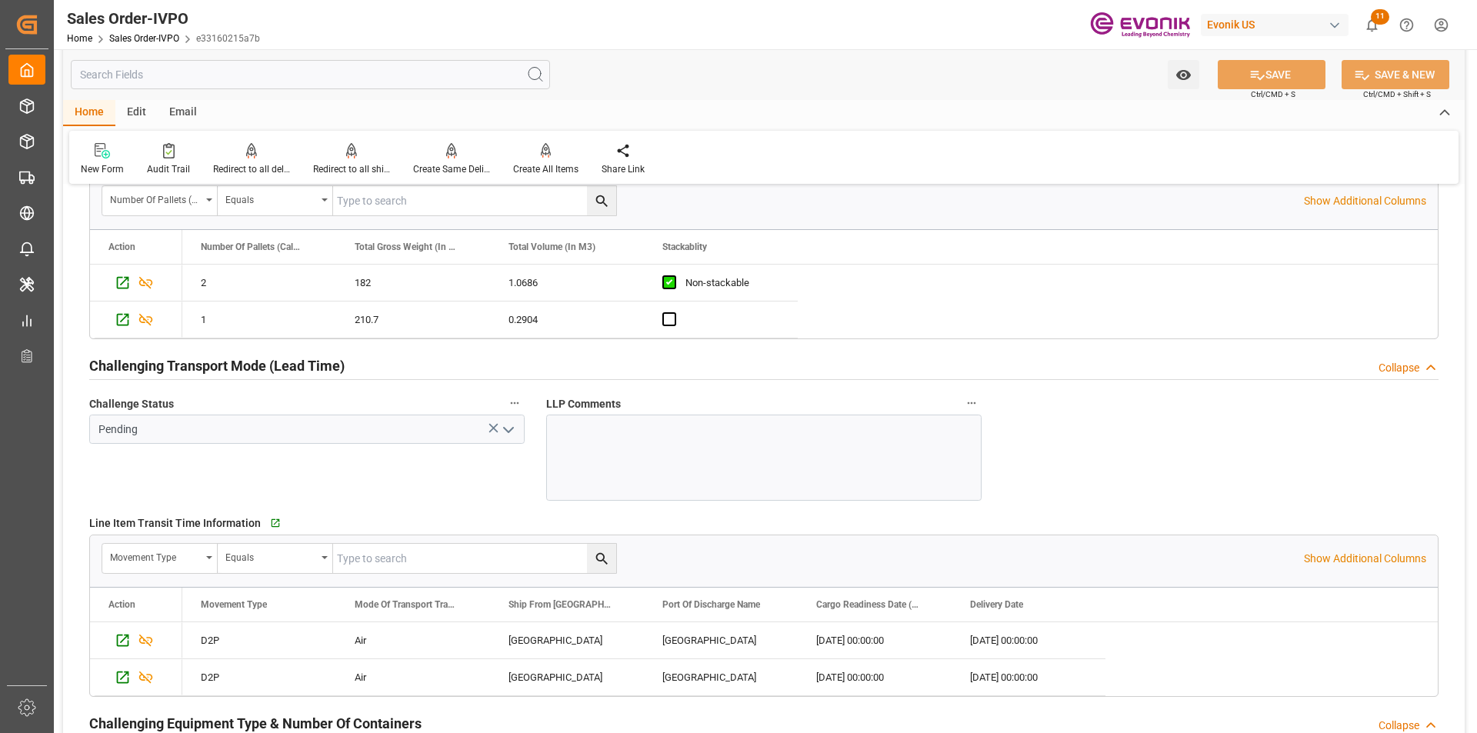
scroll to position [2615, 0]
